Goal: Transaction & Acquisition: Purchase product/service

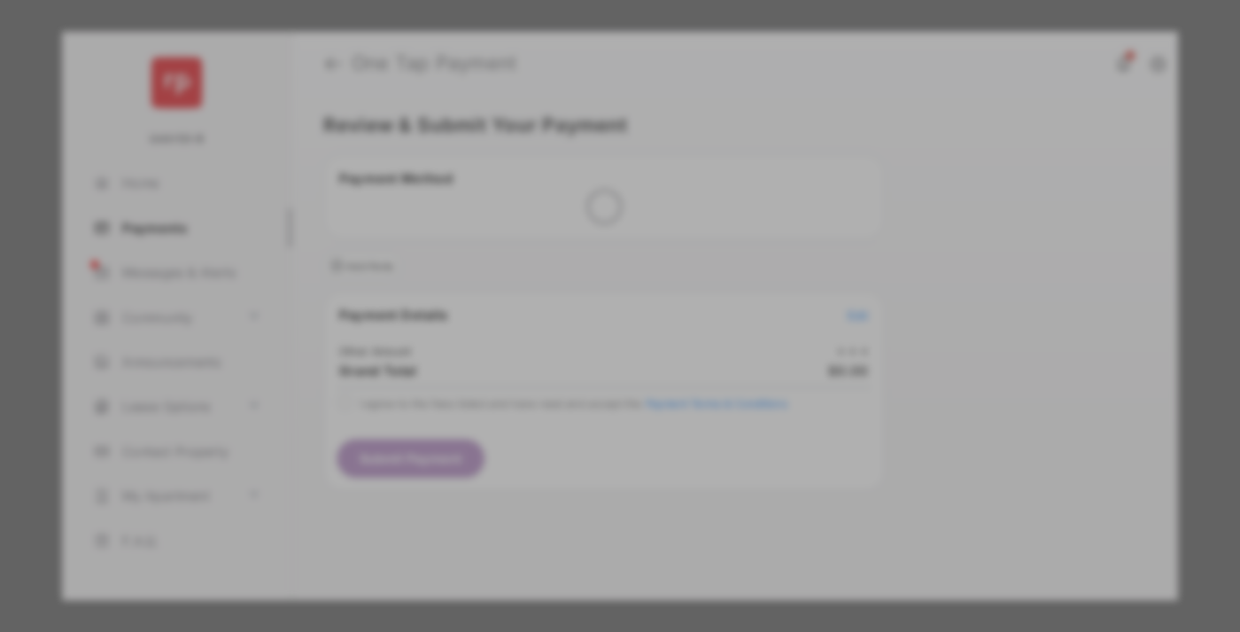
click at [587, 284] on div "Other Amount" at bounding box center [587, 299] width 287 height 30
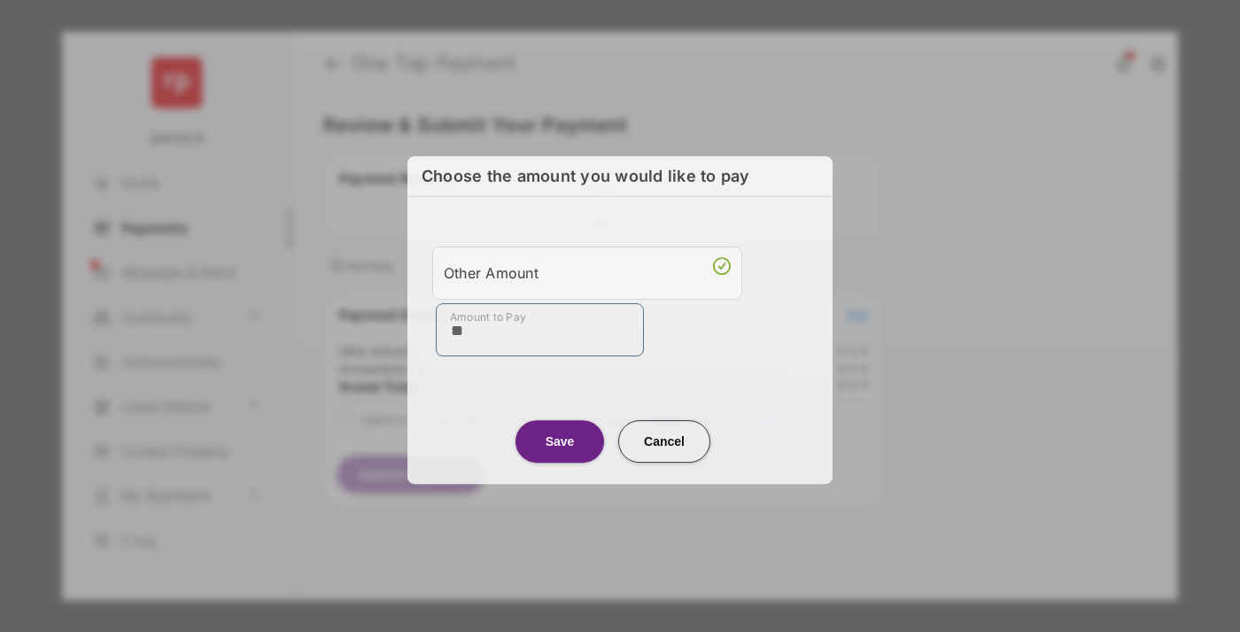
type input "**"
click at [560, 438] on button "Save" at bounding box center [560, 441] width 89 height 43
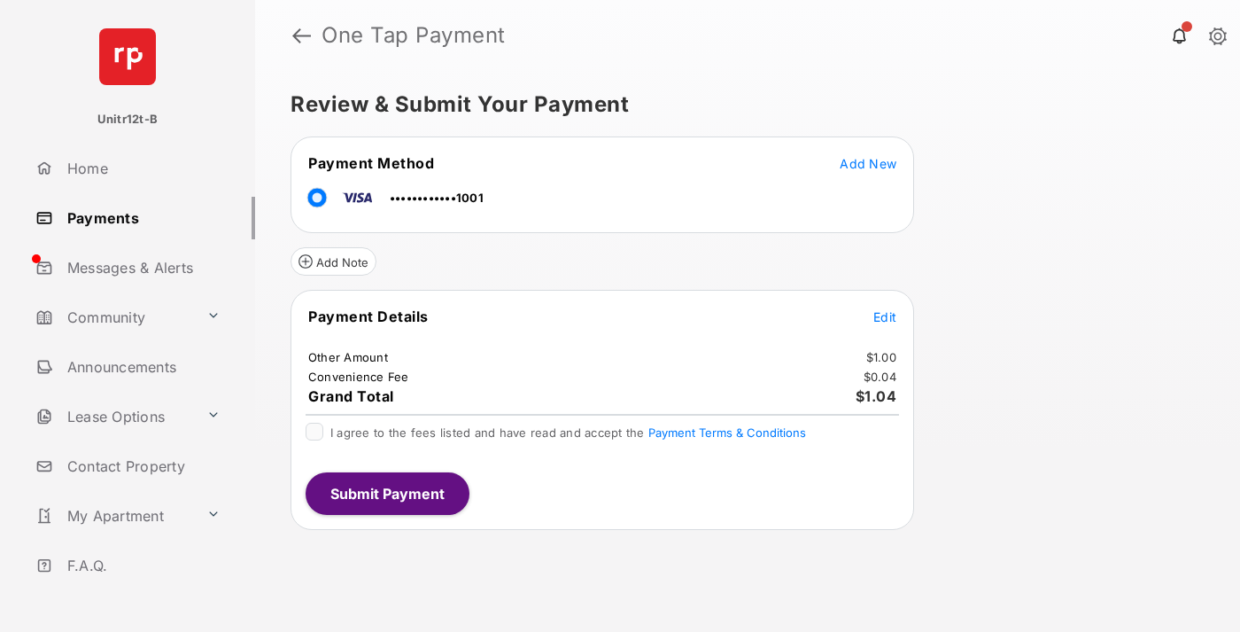
click at [885, 316] on span "Edit" at bounding box center [885, 316] width 23 height 15
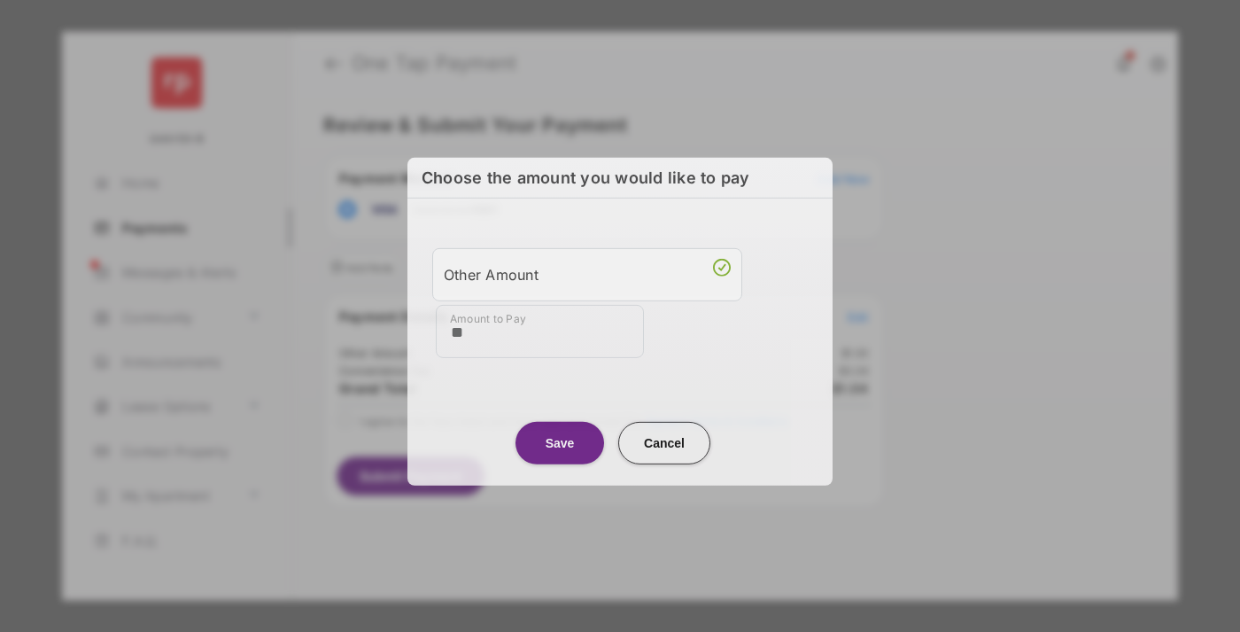
click at [560, 439] on button "Save" at bounding box center [560, 442] width 89 height 43
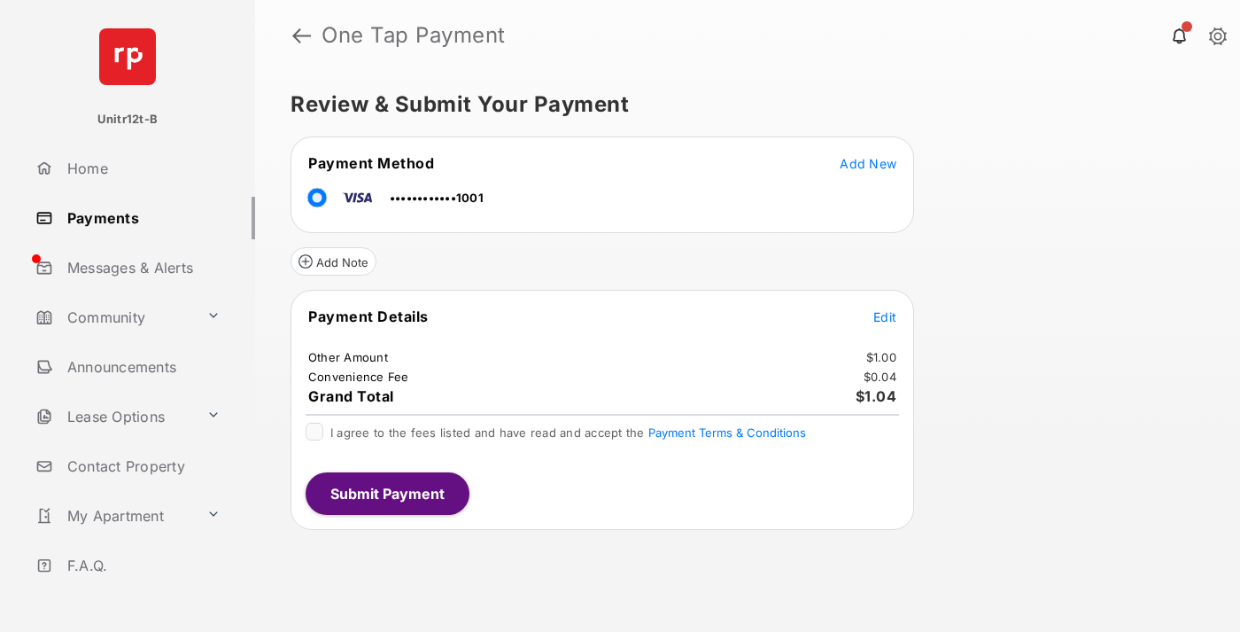
click at [386, 493] on button "Submit Payment" at bounding box center [388, 493] width 164 height 43
